Goal: Contribute content: Add original content to the website for others to see

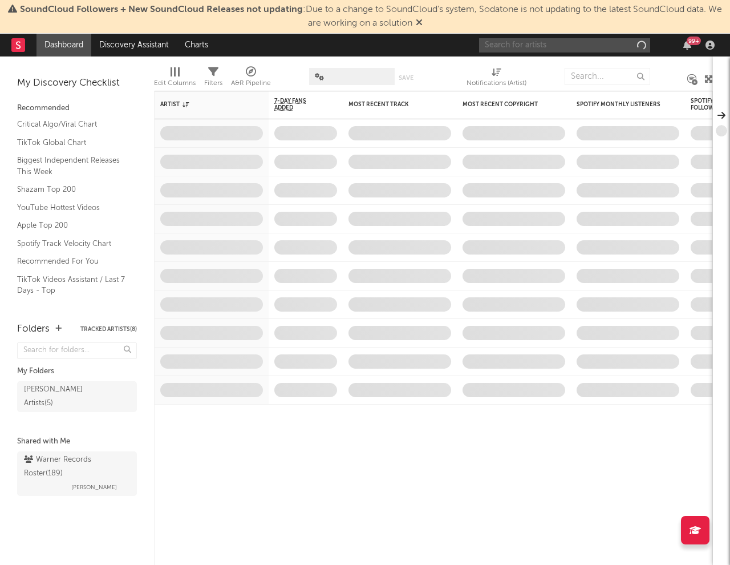
click at [586, 49] on input "text" at bounding box center [564, 45] width 171 height 14
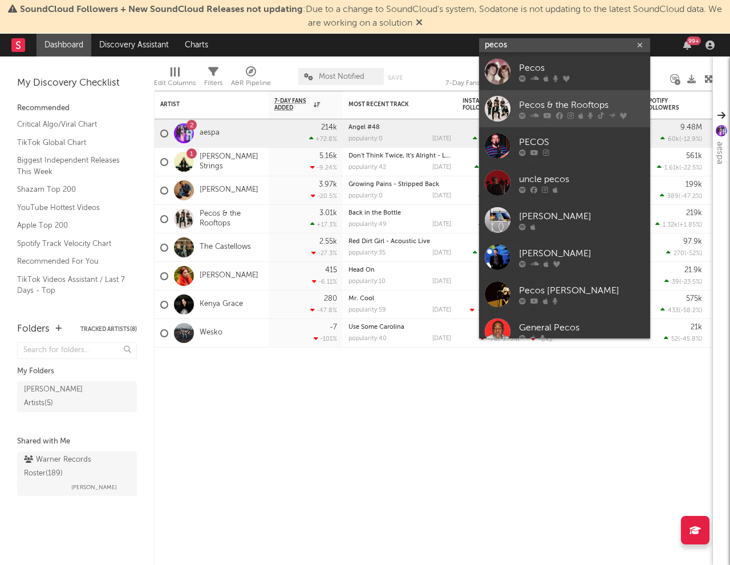
type input "pecos"
click at [547, 115] on icon at bounding box center [548, 115] width 8 height 7
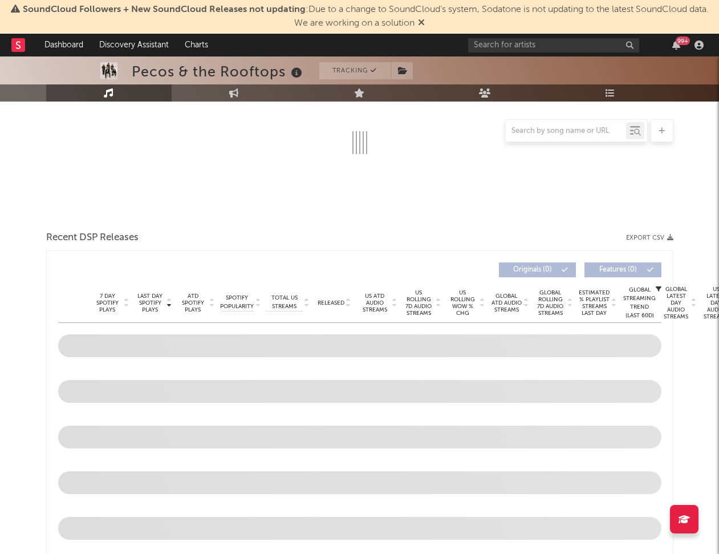
scroll to position [212, 0]
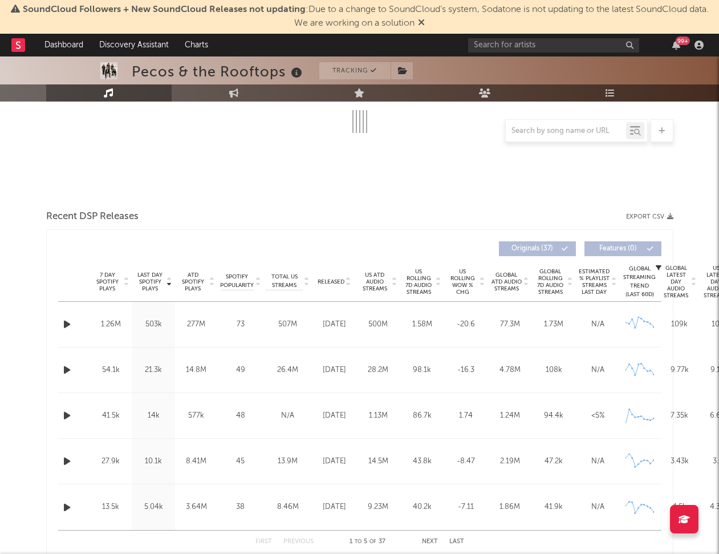
select select "6m"
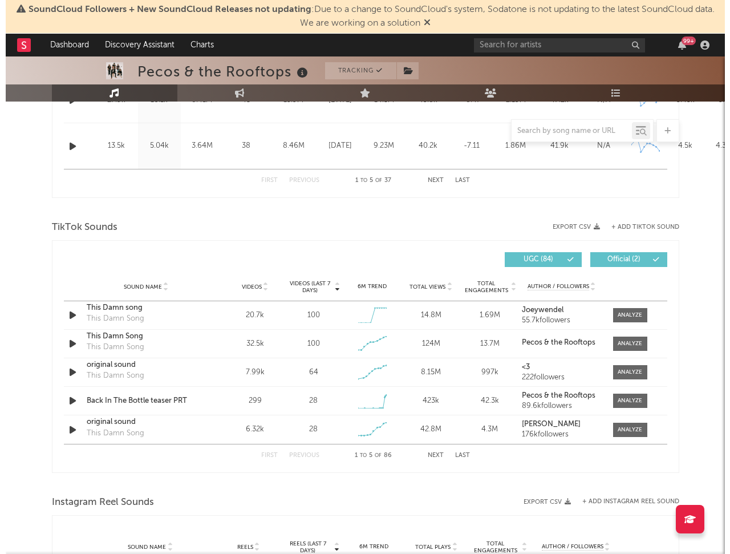
scroll to position [664, 0]
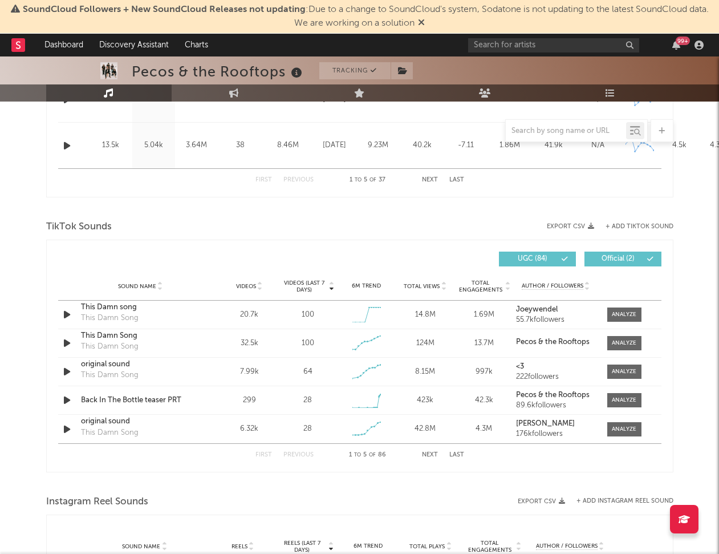
click at [343, 192] on div "Last Day Spotify Plays Copyright 7 Day Spotify Plays Last Day Spotify Plays ATD…" at bounding box center [360, 33] width 628 height 330
click at [423, 458] on button "Next" at bounding box center [430, 455] width 16 height 6
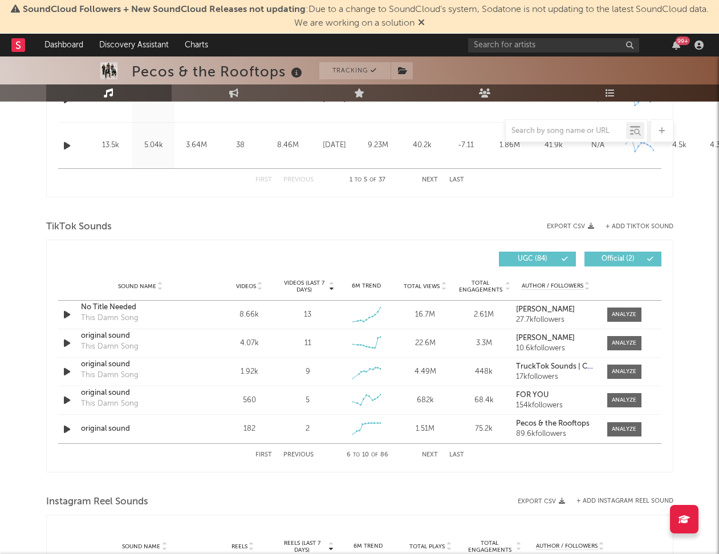
click at [423, 457] on button "Next" at bounding box center [430, 455] width 16 height 6
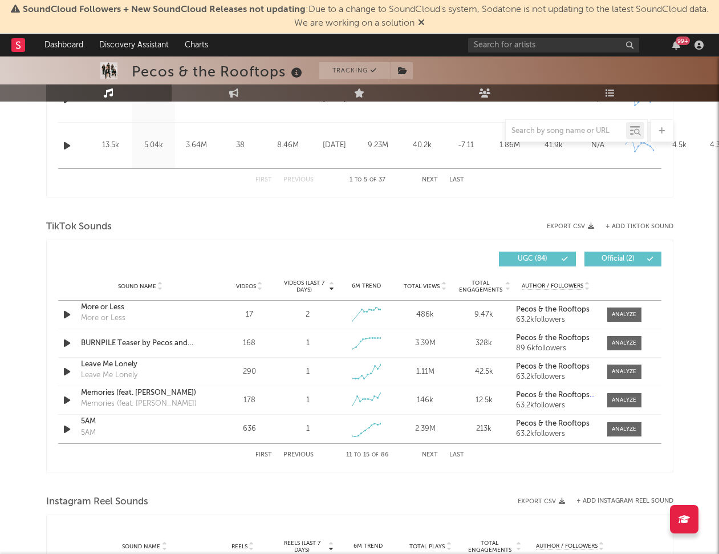
click at [423, 457] on button "Next" at bounding box center [430, 455] width 16 height 6
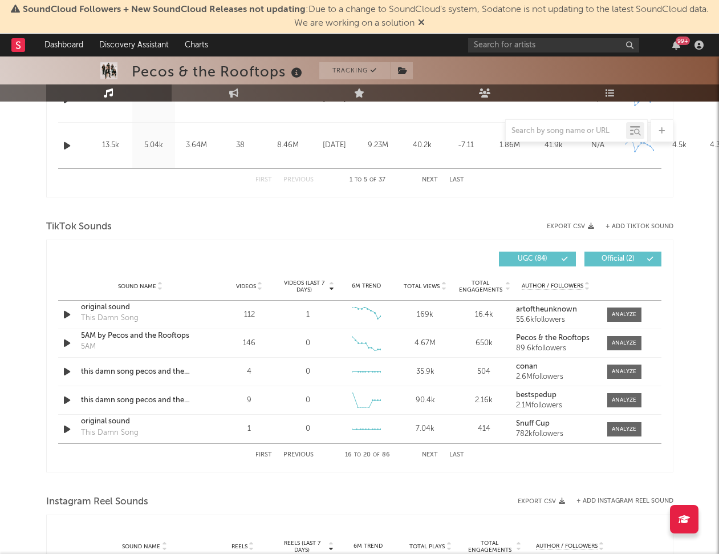
click at [423, 457] on button "Next" at bounding box center [430, 455] width 16 height 6
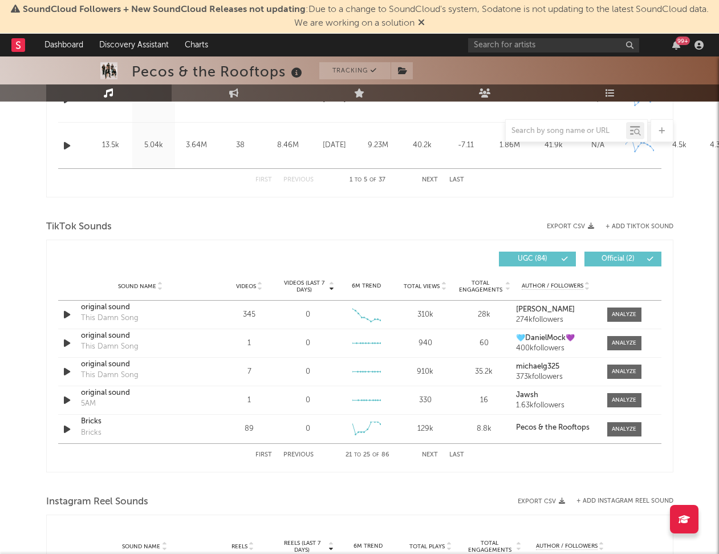
click at [423, 457] on button "Next" at bounding box center [430, 455] width 16 height 6
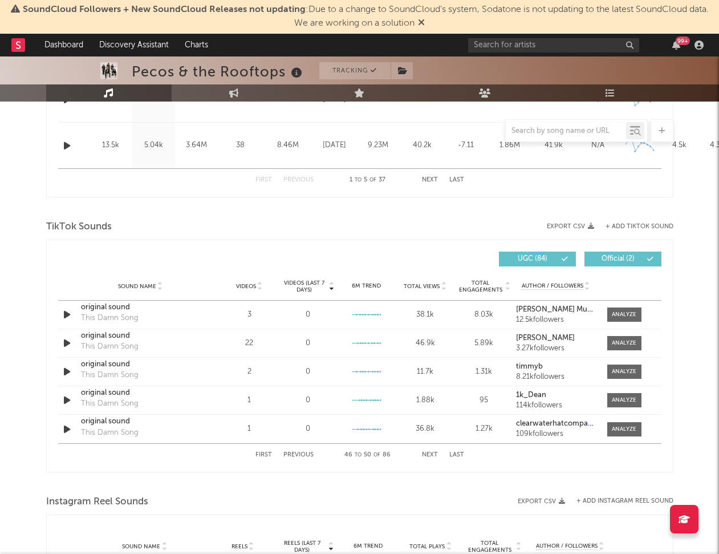
click at [423, 457] on button "Next" at bounding box center [430, 455] width 16 height 6
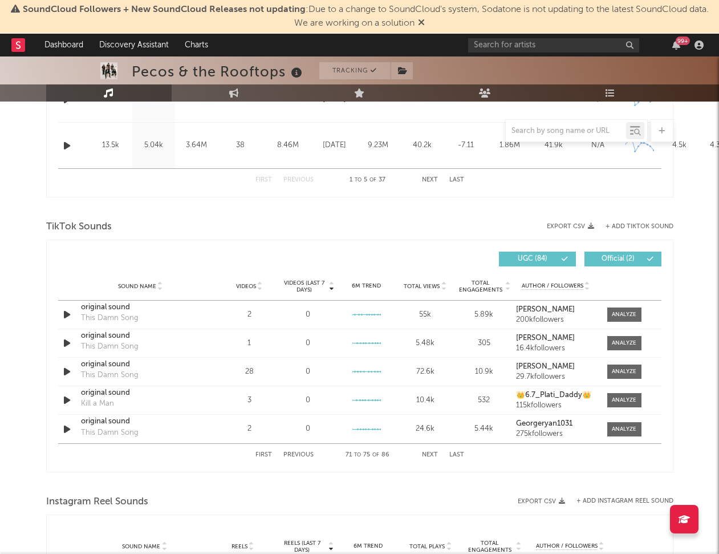
click at [423, 457] on button "Next" at bounding box center [430, 455] width 16 height 6
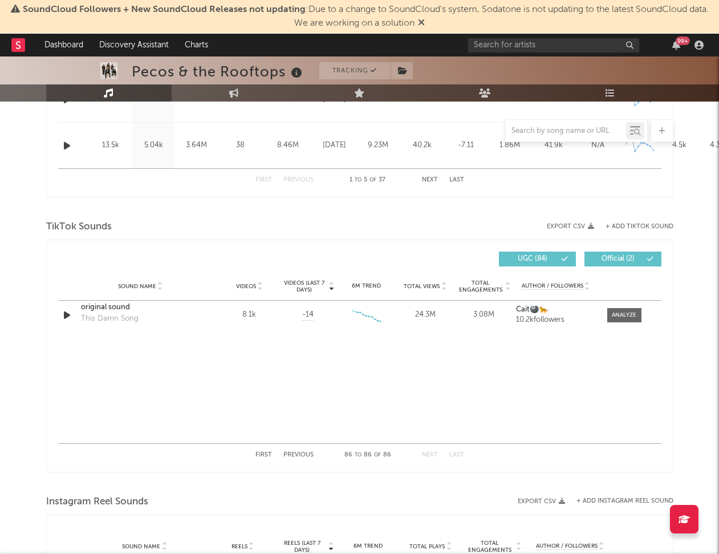
click at [579, 458] on div "First Previous 86 to 86 of 86 Next Last" at bounding box center [360, 454] width 604 height 23
click at [626, 225] on button "+ Add TikTok Sound" at bounding box center [640, 227] width 68 height 6
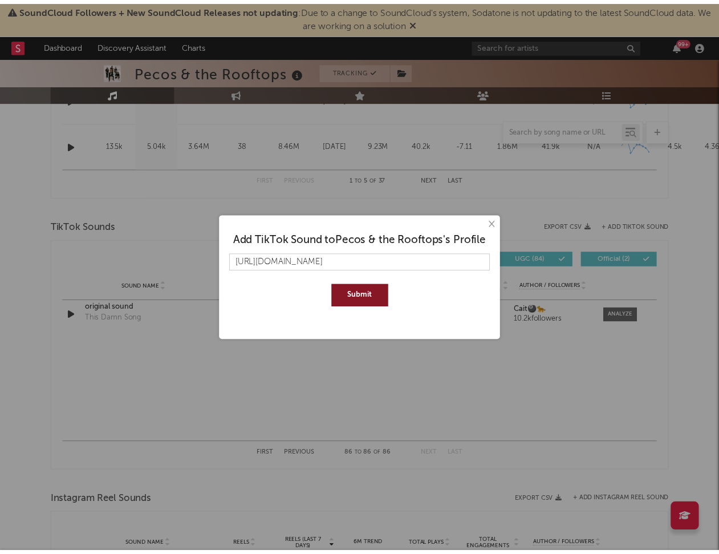
scroll to position [0, 193]
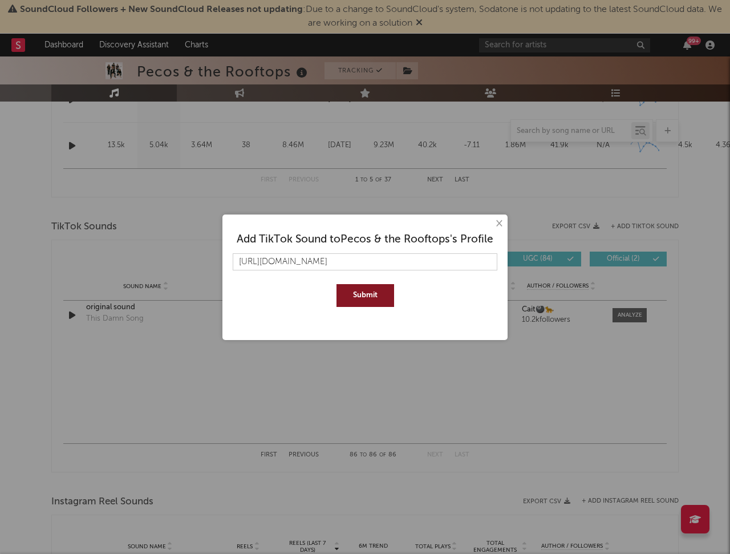
type input "[URL][DOMAIN_NAME]"
click at [337, 284] on button "Submit" at bounding box center [366, 295] width 58 height 23
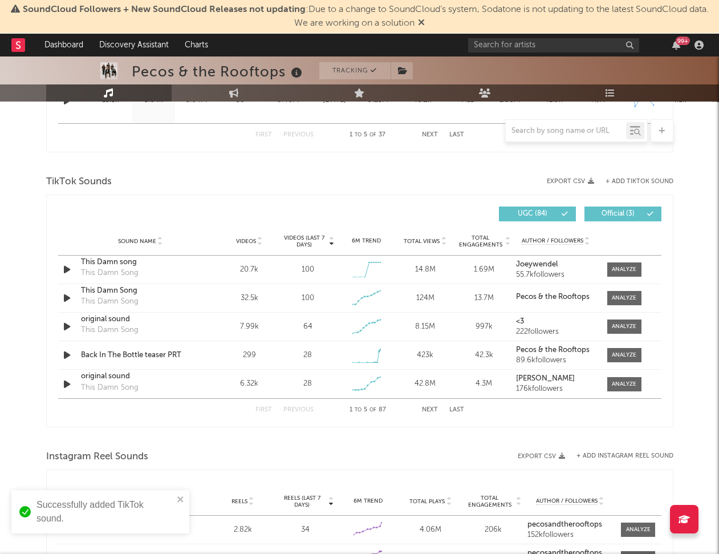
scroll to position [709, 0]
click at [431, 408] on button "Next" at bounding box center [430, 409] width 16 height 6
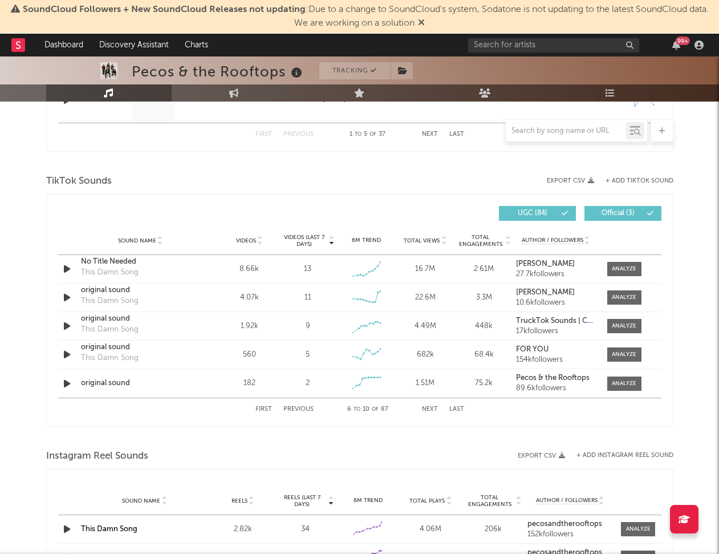
click at [431, 408] on button "Next" at bounding box center [430, 409] width 16 height 6
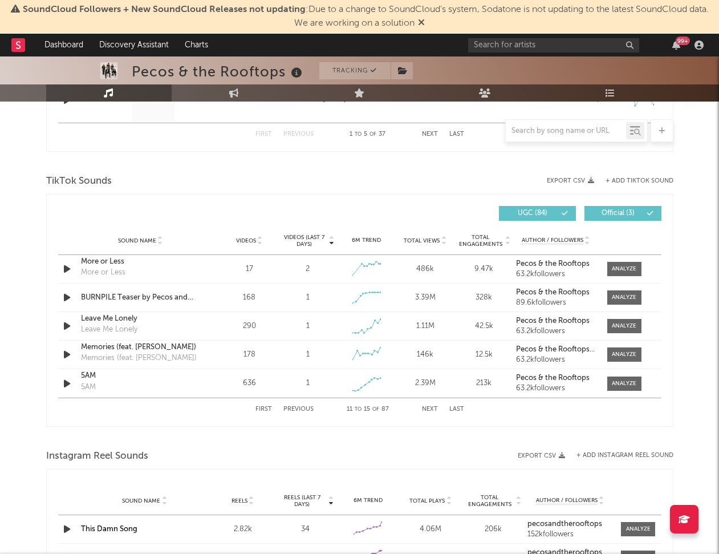
click at [431, 408] on button "Next" at bounding box center [430, 409] width 16 height 6
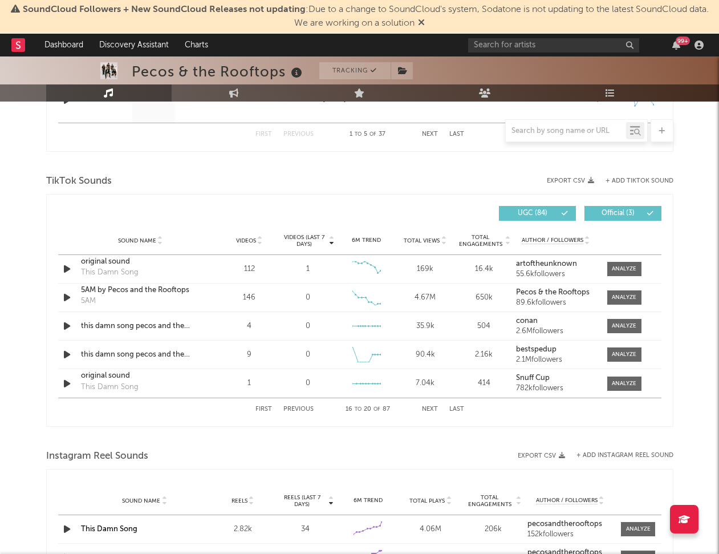
click at [431, 408] on button "Next" at bounding box center [430, 409] width 16 height 6
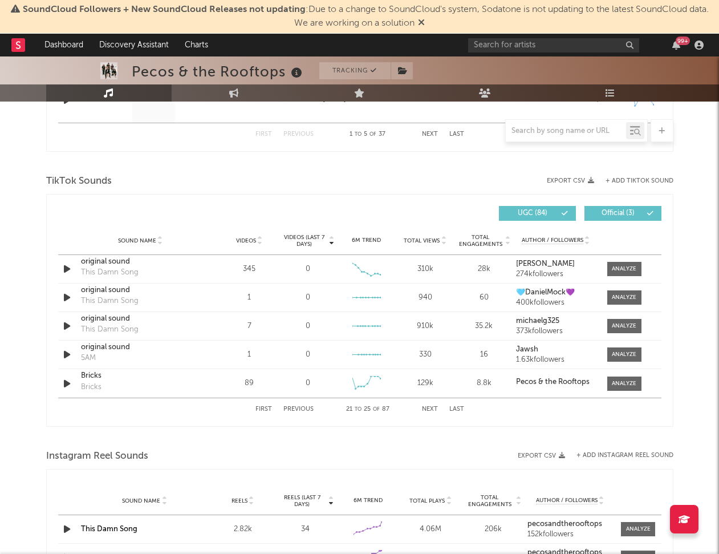
click at [431, 408] on button "Next" at bounding box center [430, 409] width 16 height 6
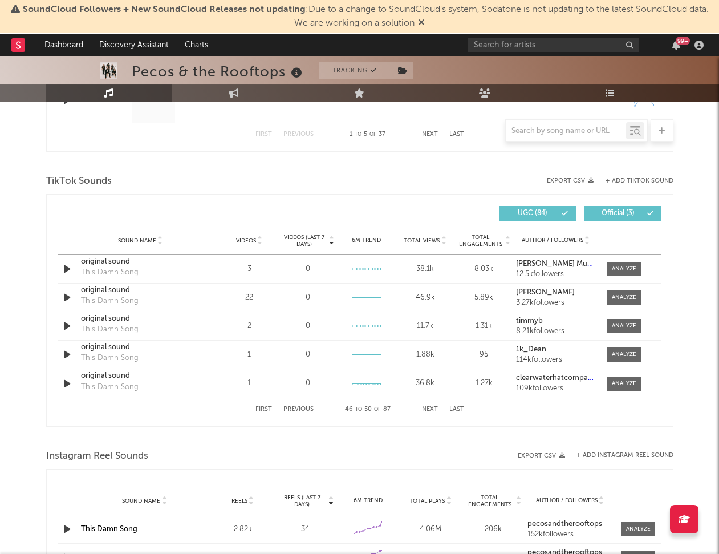
click at [431, 408] on button "Next" at bounding box center [430, 409] width 16 height 6
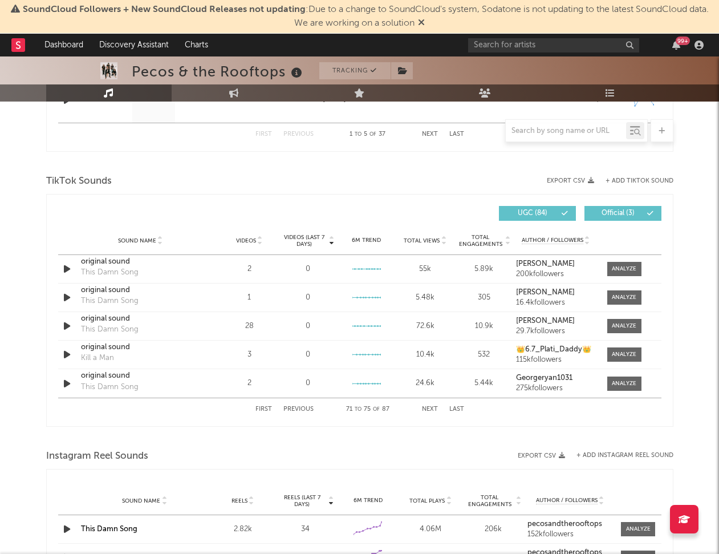
click at [431, 408] on button "Next" at bounding box center [430, 409] width 16 height 6
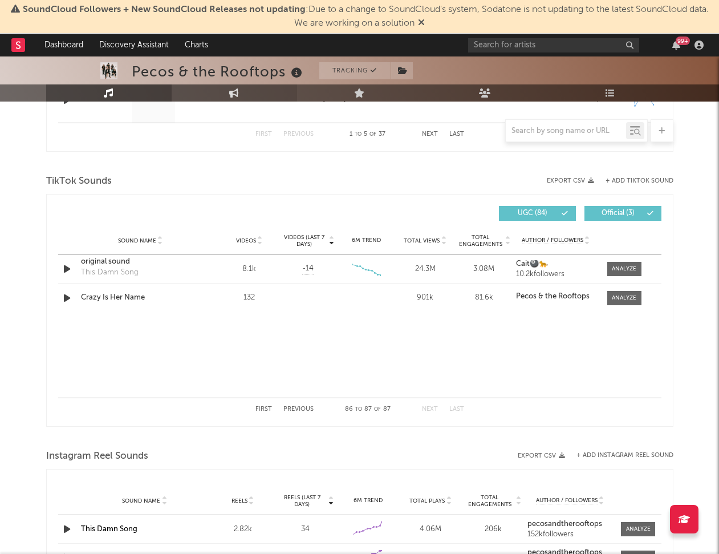
click at [233, 98] on link "Engagement" at bounding box center [235, 92] width 126 height 17
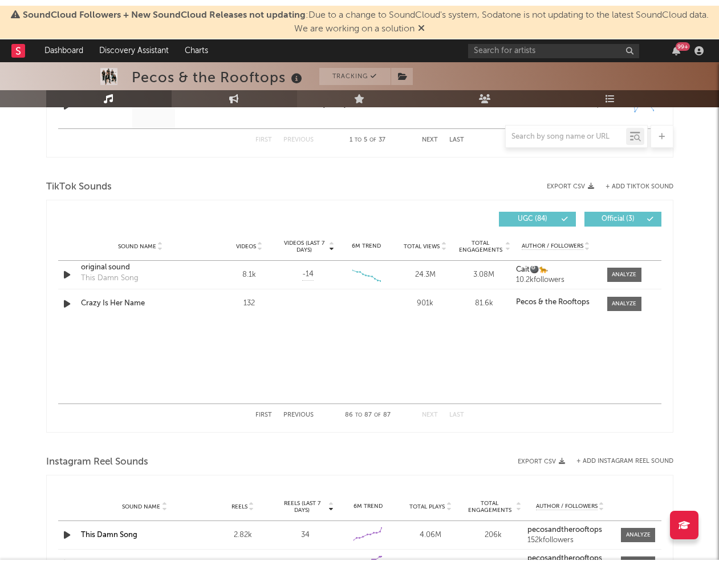
scroll to position [91, 0]
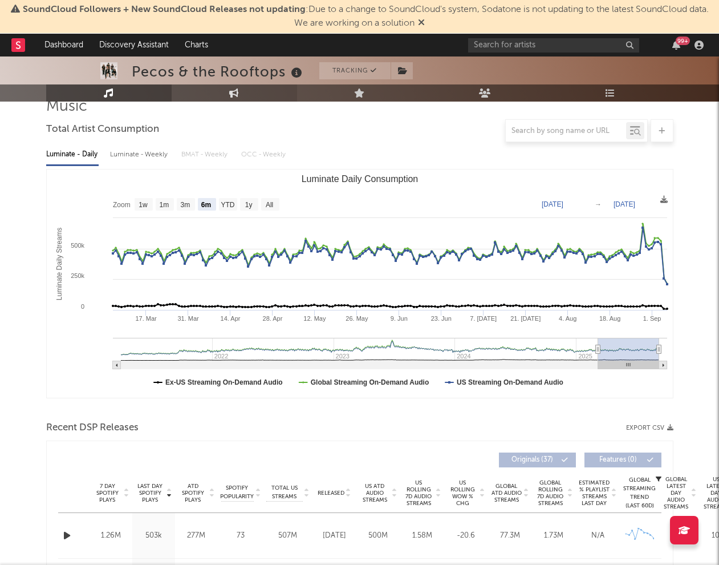
select select "1w"
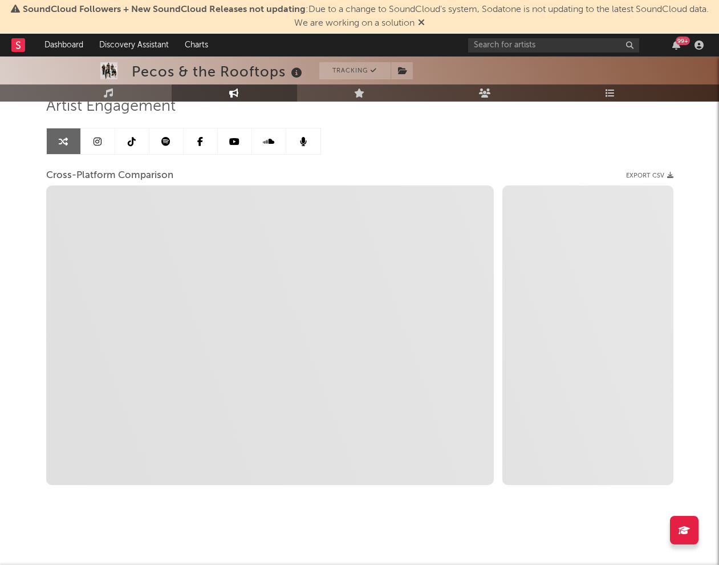
select select "1m"
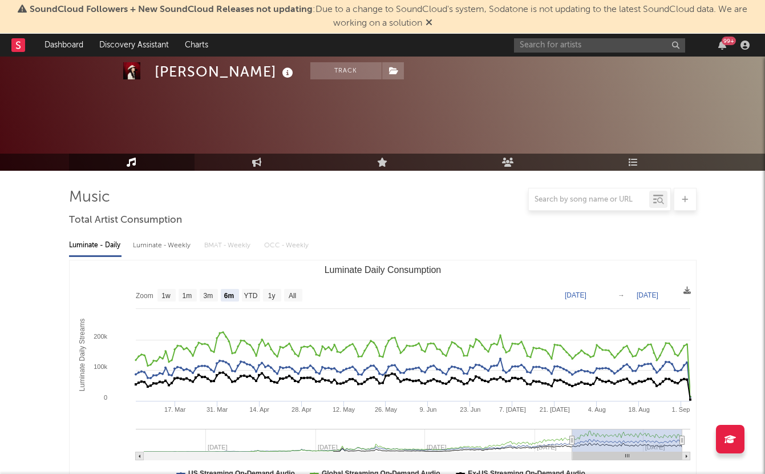
select select "6m"
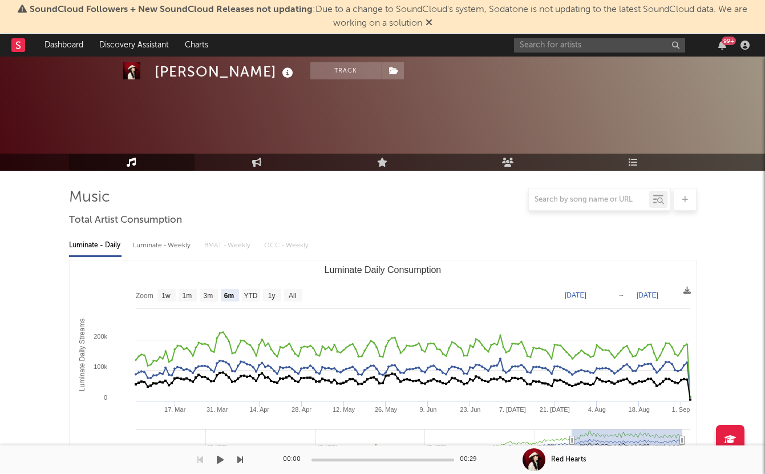
scroll to position [728, 0]
